Goal: Check status: Check status

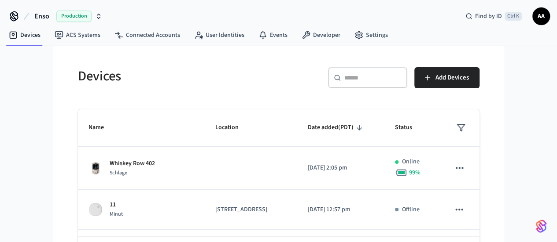
click at [393, 87] on div "​ ​" at bounding box center [367, 77] width 79 height 21
paste input "**********"
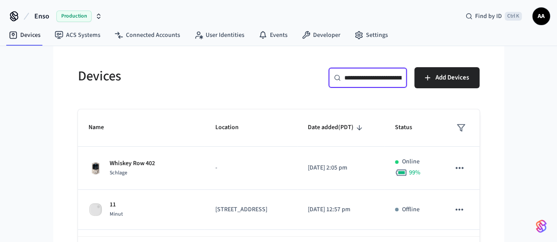
scroll to position [0, 64]
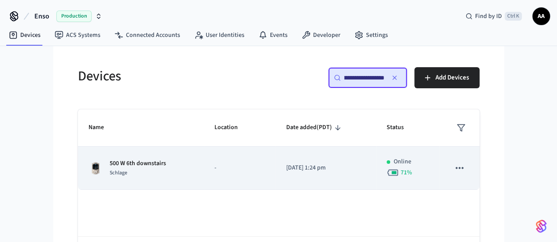
type input "**********"
click at [154, 165] on div "500 W 6th downstairs Schlage" at bounding box center [140, 168] width 105 height 18
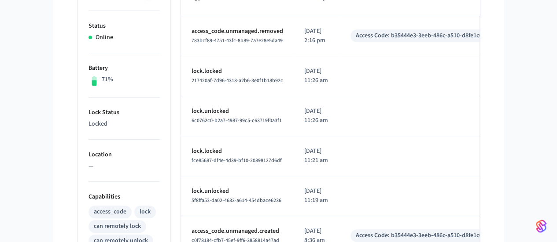
scroll to position [132, 0]
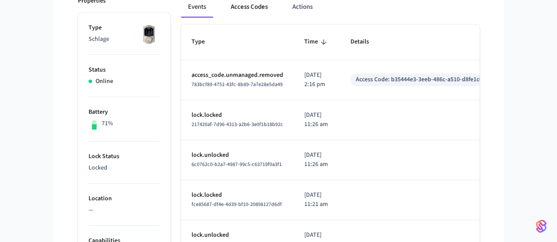
click at [227, 10] on button "Access Codes" at bounding box center [249, 6] width 51 height 21
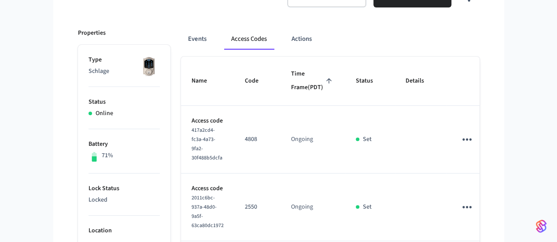
scroll to position [88, 0]
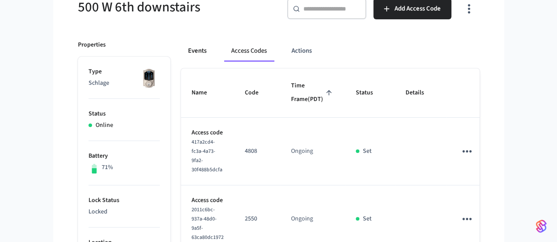
click at [181, 48] on button "Events" at bounding box center [197, 50] width 33 height 21
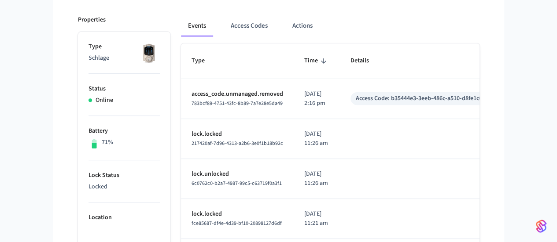
scroll to position [109, 0]
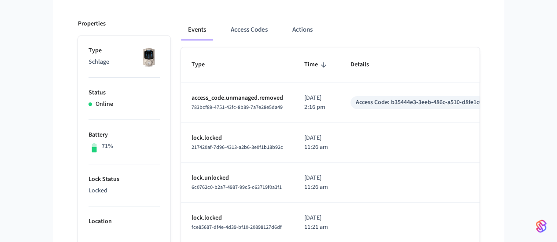
click at [181, 155] on td "lock.locked 217420af-7d96-4313-a2b6-3e0f1b18b92c" at bounding box center [237, 143] width 113 height 40
